Goal: Task Accomplishment & Management: Manage account settings

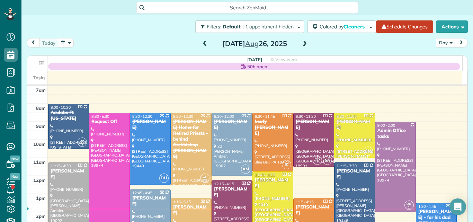
scroll to position [3, 3]
click at [301, 44] on span at bounding box center [305, 44] width 8 height 6
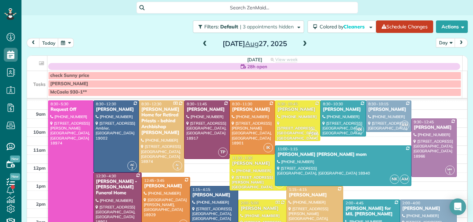
scroll to position [25, 0]
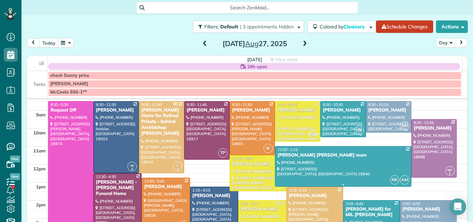
click at [319, 160] on div at bounding box center [342, 167] width 135 height 40
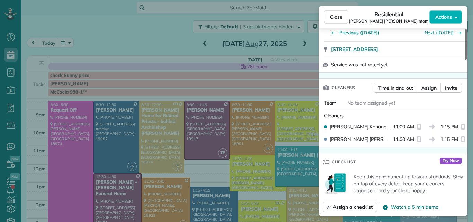
scroll to position [152, 0]
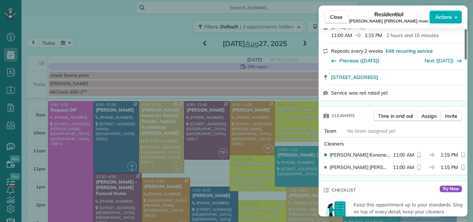
drag, startPoint x: 465, startPoint y: 49, endPoint x: 465, endPoint y: 73, distance: 24.6
click at [465, 60] on div at bounding box center [466, 44] width 2 height 30
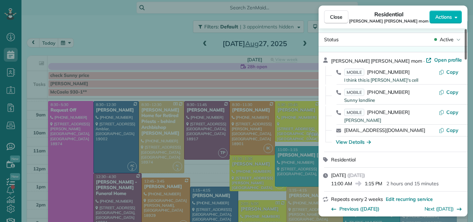
scroll to position [0, 0]
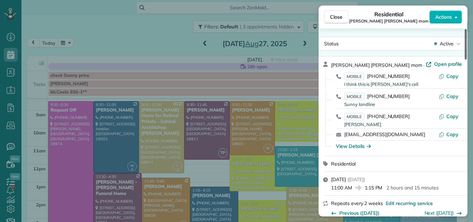
drag, startPoint x: 465, startPoint y: 76, endPoint x: 472, endPoint y: 47, distance: 29.5
click at [467, 47] on div at bounding box center [466, 44] width 2 height 30
click at [439, 64] on span "Open profile" at bounding box center [449, 64] width 28 height 7
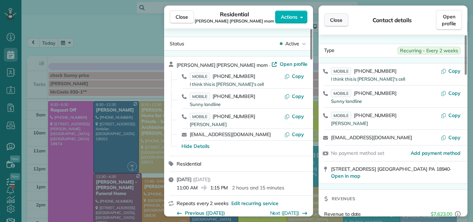
click at [335, 18] on span "Close" at bounding box center [336, 20] width 12 height 7
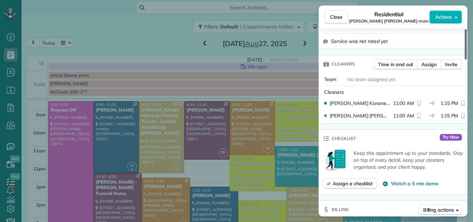
drag, startPoint x: 466, startPoint y: 33, endPoint x: 465, endPoint y: 54, distance: 20.5
click at [465, 54] on div at bounding box center [466, 44] width 2 height 30
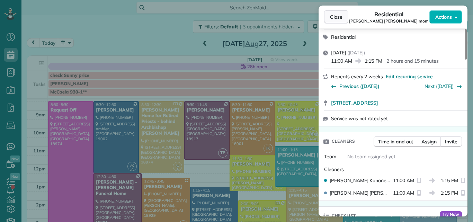
click at [336, 16] on span "Close" at bounding box center [336, 17] width 12 height 7
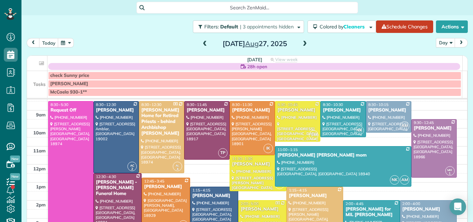
click at [141, 74] on div "check Sunny price" at bounding box center [254, 76] width 409 height 6
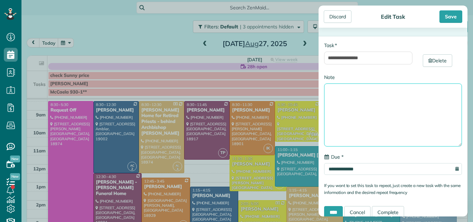
click at [357, 92] on textarea "Note" at bounding box center [393, 115] width 138 height 63
type textarea "**********"
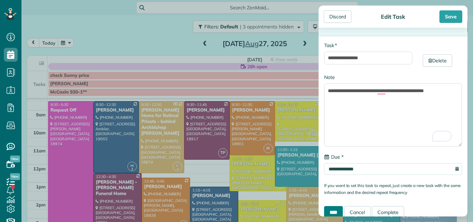
click at [334, 209] on input "****" at bounding box center [333, 212] width 19 height 12
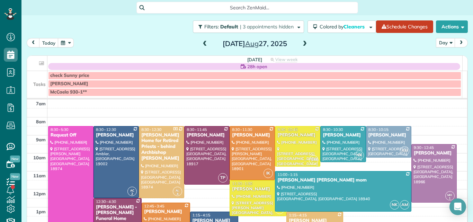
click at [301, 44] on span at bounding box center [305, 44] width 8 height 6
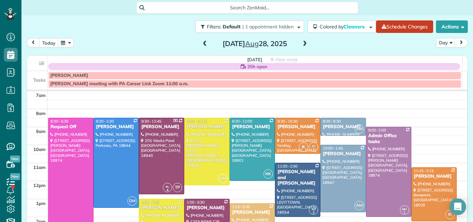
click at [301, 44] on span at bounding box center [305, 44] width 8 height 6
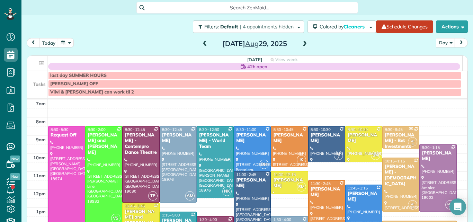
click at [301, 45] on span at bounding box center [305, 44] width 8 height 6
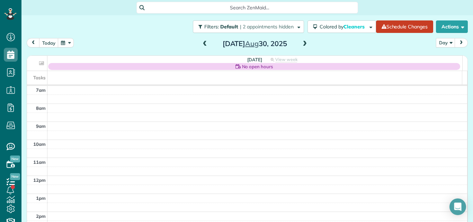
click at [301, 45] on span at bounding box center [305, 44] width 8 height 6
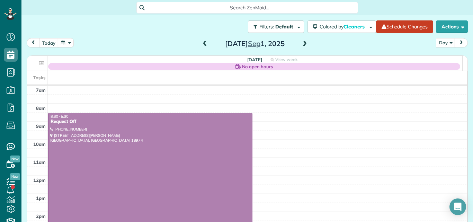
click at [301, 45] on span at bounding box center [305, 44] width 8 height 6
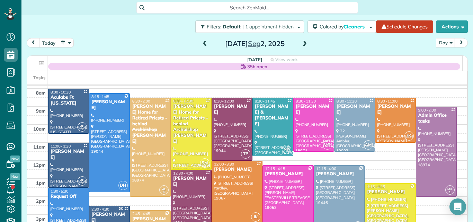
scroll to position [31, 0]
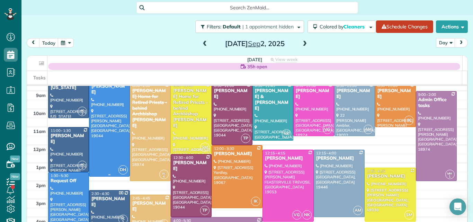
click at [94, 151] on div at bounding box center [109, 127] width 40 height 98
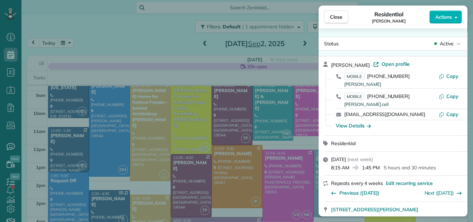
click at [330, 16] on span "Close" at bounding box center [336, 17] width 12 height 7
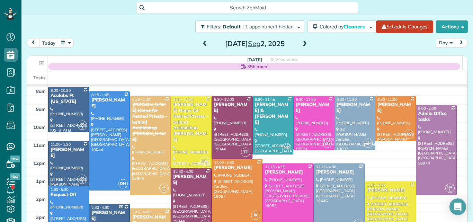
scroll to position [10, 0]
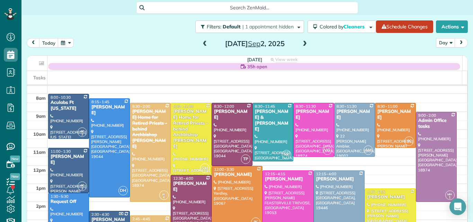
click at [301, 43] on span at bounding box center [305, 44] width 8 height 6
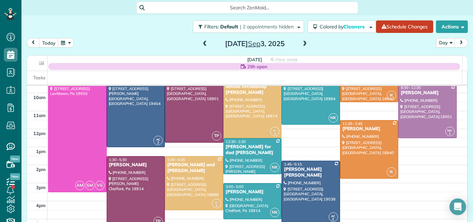
scroll to position [22, 0]
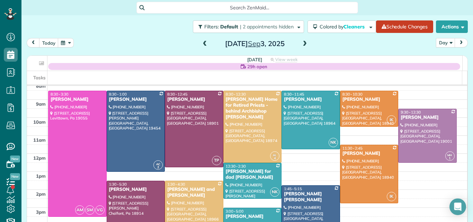
click at [453, 115] on td at bounding box center [257, 113] width 420 height 9
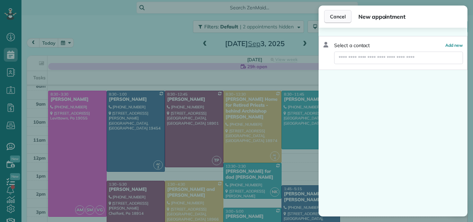
click at [342, 13] on button "Cancel" at bounding box center [337, 16] width 27 height 13
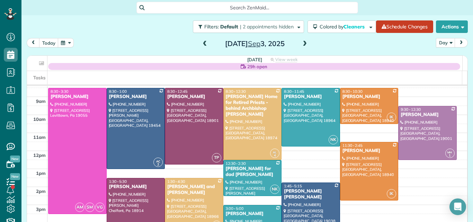
scroll to position [29, 0]
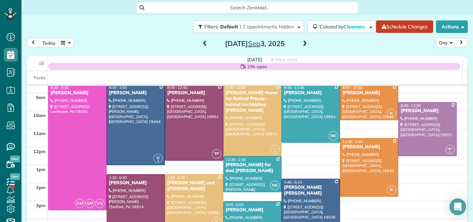
click at [244, 165] on div "[PERSON_NAME] for dad [PERSON_NAME]" at bounding box center [253, 168] width 54 height 12
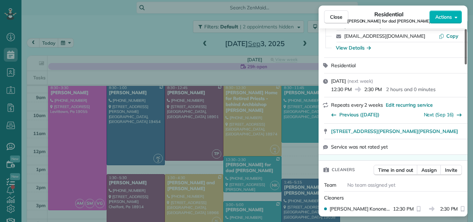
scroll to position [99, 0]
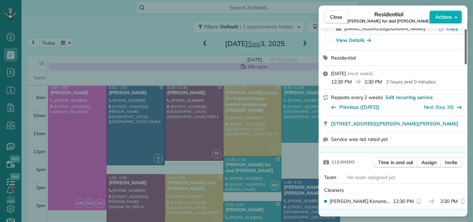
drag, startPoint x: 465, startPoint y: 37, endPoint x: 471, endPoint y: 56, distance: 19.6
click at [467, 56] on div at bounding box center [466, 46] width 2 height 35
click at [430, 159] on span "Assign" at bounding box center [429, 162] width 15 height 7
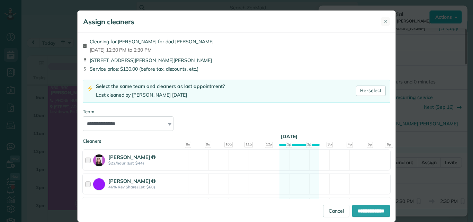
click at [384, 19] on span "✕" at bounding box center [386, 21] width 4 height 7
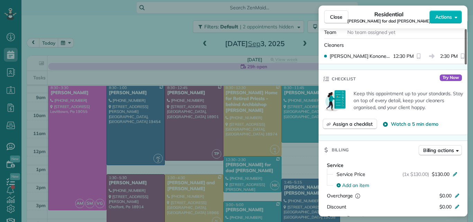
scroll to position [252, 0]
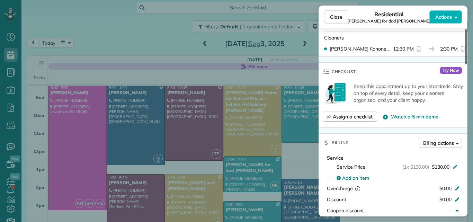
drag, startPoint x: 465, startPoint y: 76, endPoint x: 458, endPoint y: 105, distance: 29.7
click at [465, 64] on div at bounding box center [466, 46] width 2 height 35
click at [339, 16] on span "Close" at bounding box center [336, 17] width 12 height 7
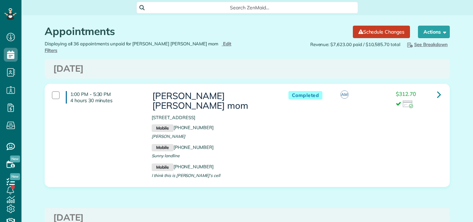
scroll to position [3, 3]
click at [437, 89] on icon at bounding box center [439, 94] width 4 height 12
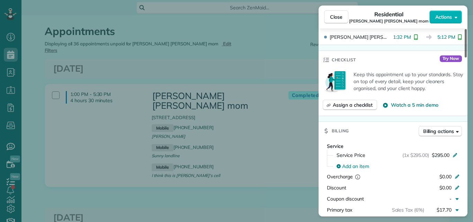
scroll to position [277, 0]
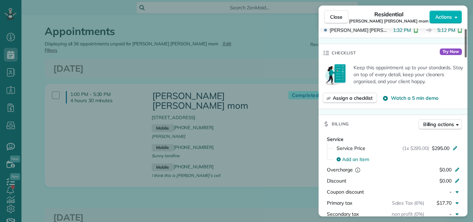
drag, startPoint x: 462, startPoint y: 45, endPoint x: 446, endPoint y: 79, distance: 37.8
click at [465, 58] on div at bounding box center [466, 43] width 2 height 28
click at [338, 15] on span "Close" at bounding box center [336, 17] width 12 height 7
